Goal: Task Accomplishment & Management: Use online tool/utility

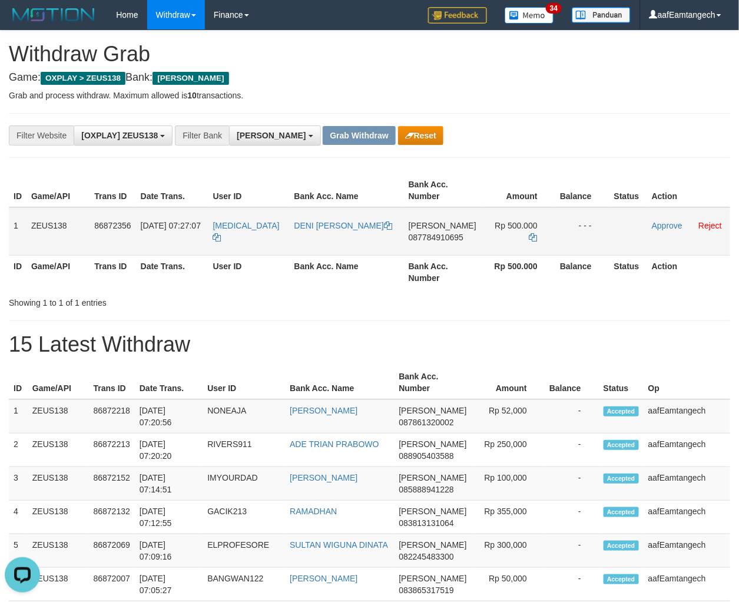
click at [243, 240] on td "[MEDICAL_DATA]" at bounding box center [249, 231] width 81 height 48
drag, startPoint x: 243, startPoint y: 240, endPoint x: 248, endPoint y: 233, distance: 8.5
click at [244, 239] on td "[MEDICAL_DATA]" at bounding box center [249, 231] width 81 height 48
click at [248, 233] on td "[MEDICAL_DATA]" at bounding box center [249, 231] width 81 height 48
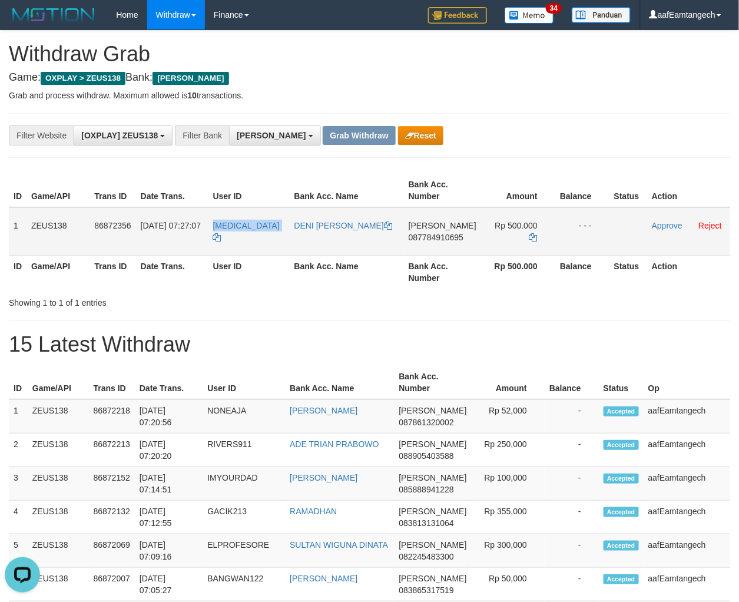
click at [248, 233] on td "[MEDICAL_DATA]" at bounding box center [249, 231] width 81 height 48
drag, startPoint x: 6, startPoint y: 224, endPoint x: 78, endPoint y: 227, distance: 71.9
click at [78, 227] on div "ID Game/API Trans ID Date Trans. User ID Bank Acc. Name Bank Acc. Number Amount…" at bounding box center [369, 231] width 739 height 122
click at [78, 227] on td "ZEUS138" at bounding box center [58, 231] width 63 height 48
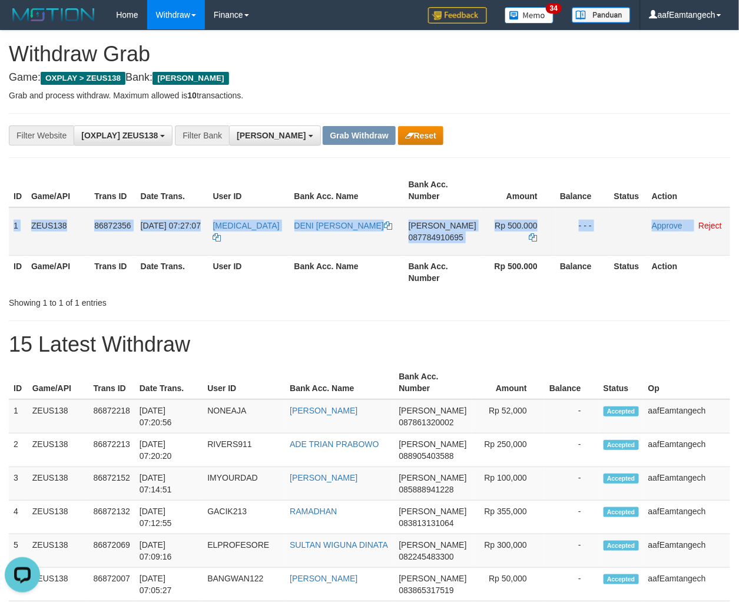
copy tr "1 ZEUS138 86872356 [DATE] 07:27:07 [MEDICAL_DATA] [PERSON_NAME] [PERSON_NAME] 0…"
drag, startPoint x: 12, startPoint y: 226, endPoint x: 709, endPoint y: 231, distance: 697.6
click at [688, 216] on tr "1 ZEUS138 86872356 [DATE] 07:27:07 [MEDICAL_DATA] [PERSON_NAME] [PERSON_NAME] 0…" at bounding box center [370, 231] width 722 height 48
click at [437, 239] on span "087784910695" at bounding box center [436, 237] width 55 height 9
copy tr "1 ZEUS138 86872356 [DATE] 07:27:07 [MEDICAL_DATA] [PERSON_NAME] [PERSON_NAME] 0…"
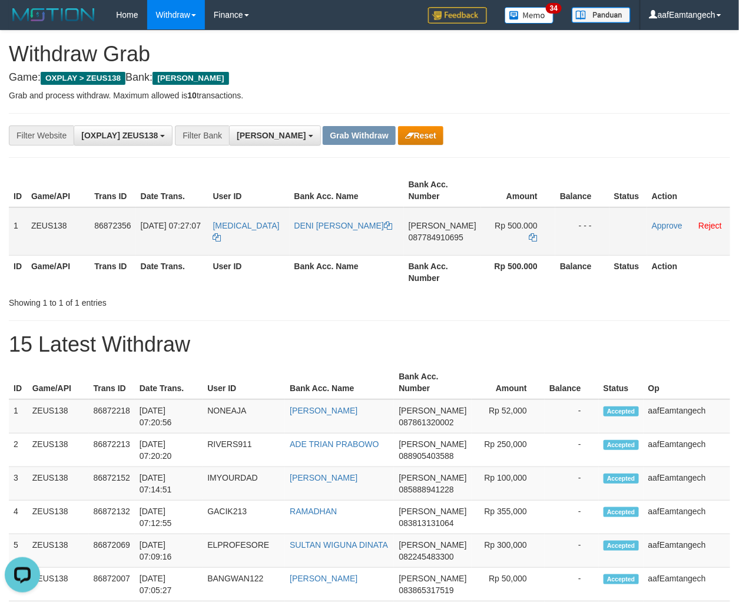
click at [437, 239] on span "087784910695" at bounding box center [436, 237] width 55 height 9
click at [530, 233] on icon at bounding box center [534, 237] width 8 height 8
drag, startPoint x: 651, startPoint y: 224, endPoint x: 432, endPoint y: 142, distance: 234.2
click at [652, 224] on link "Approve" at bounding box center [667, 225] width 31 height 9
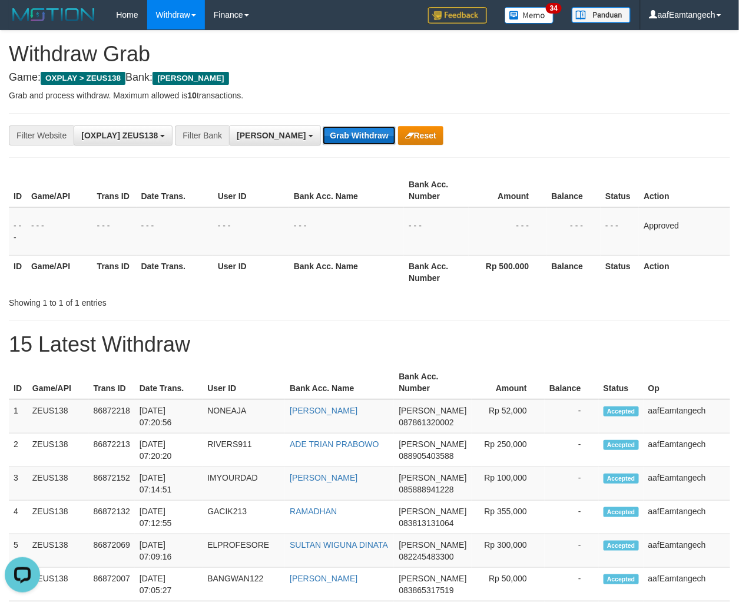
click at [326, 130] on button "Grab Withdraw" at bounding box center [359, 135] width 72 height 19
